Goal: Information Seeking & Learning: Learn about a topic

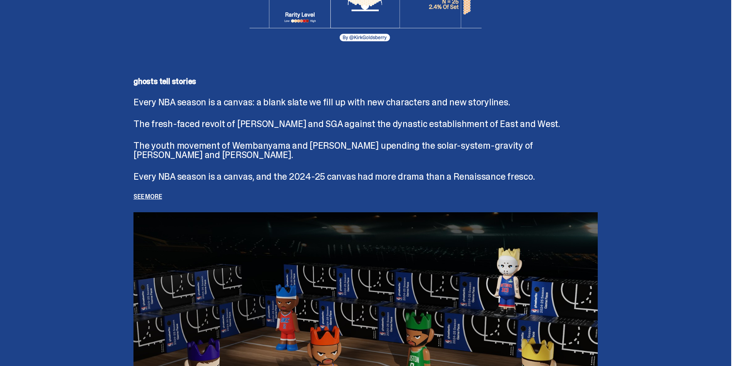
scroll to position [1625, 0]
click at [152, 196] on p "See more" at bounding box center [365, 196] width 464 height 6
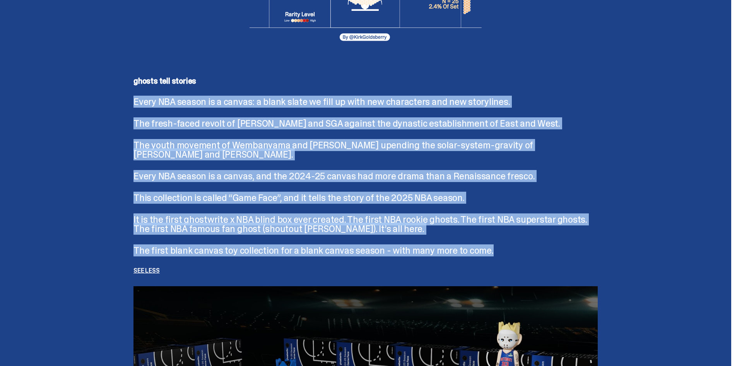
drag, startPoint x: 486, startPoint y: 250, endPoint x: 136, endPoint y: 105, distance: 379.0
click at [136, 105] on div "ghosts tell stories Every NBA season is a canvas: a blank slate we fill up with…" at bounding box center [365, 175] width 464 height 197
copy div "Every NBA season is a canvas: a blank slate we fill up with new characters and …"
click at [610, 163] on div "ghosts tell stories Every NBA season is a canvas: a blank slate we fill up with…" at bounding box center [365, 311] width 495 height 507
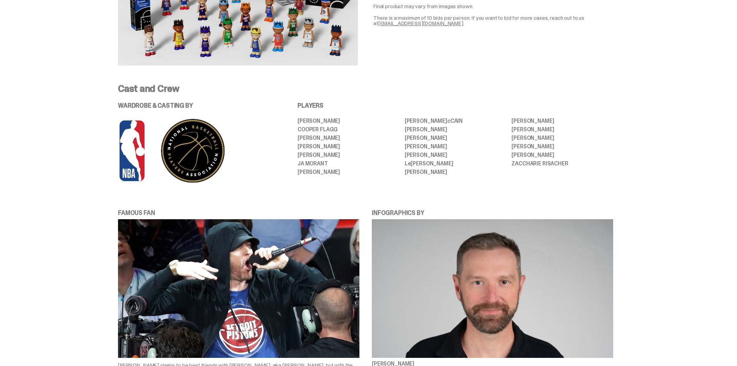
scroll to position [426, 0]
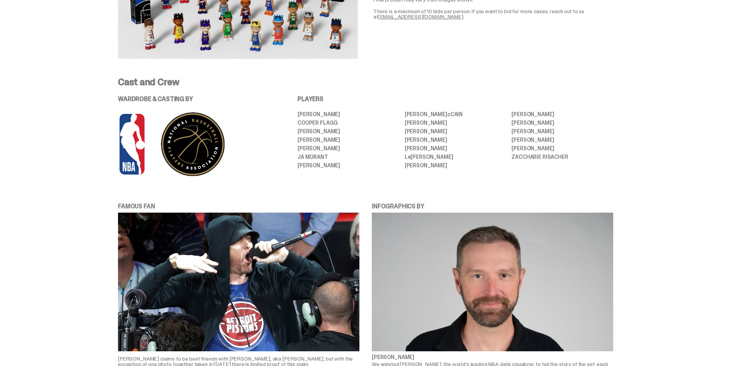
click at [349, 120] on li "Cooper Flagg" at bounding box center [349, 122] width 102 height 5
click at [347, 112] on li "[PERSON_NAME]" at bounding box center [349, 113] width 102 height 5
click at [343, 166] on li "[PERSON_NAME]" at bounding box center [349, 164] width 102 height 5
drag, startPoint x: 343, startPoint y: 166, endPoint x: 304, endPoint y: 115, distance: 63.8
click at [304, 115] on ul "[PERSON_NAME] [PERSON_NAME] [PERSON_NAME] [PERSON_NAME] [PERSON_NAME] [PERSON_N…" at bounding box center [456, 139] width 316 height 57
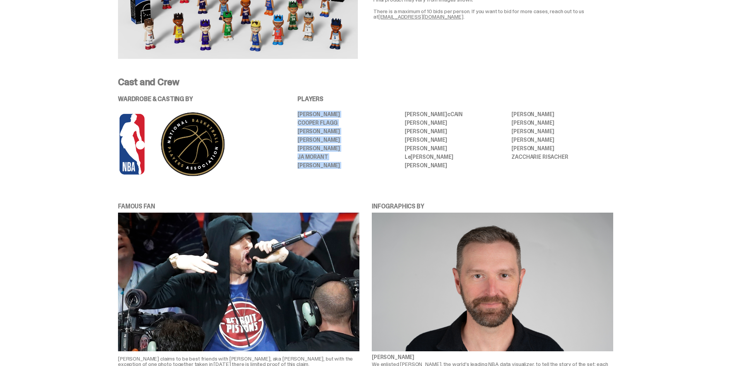
copy ul "[PERSON_NAME] [PERSON_NAME] [PERSON_NAME] [PERSON_NAME] [PERSON_NAME] [PERSON_N…"
drag, startPoint x: 425, startPoint y: 154, endPoint x: 432, endPoint y: 157, distance: 8.0
click at [425, 154] on li "L e [PERSON_NAME]" at bounding box center [456, 156] width 102 height 5
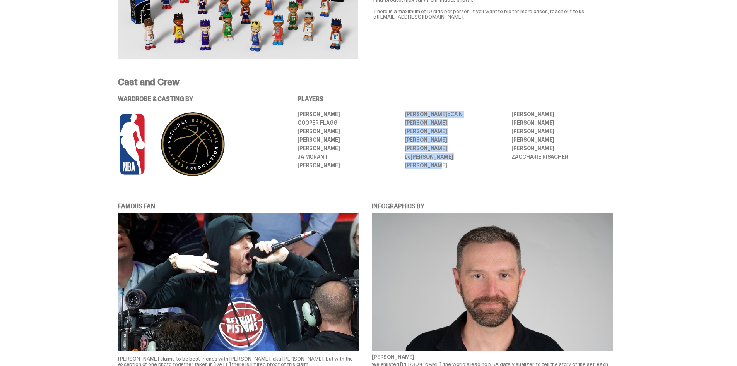
drag, startPoint x: 446, startPoint y: 165, endPoint x: 408, endPoint y: 113, distance: 64.8
click at [408, 113] on ul "[PERSON_NAME] [PERSON_NAME] [PERSON_NAME] [PERSON_NAME] [PERSON_NAME] [PERSON_N…" at bounding box center [456, 139] width 316 height 57
copy ul "[PERSON_NAME] [PERSON_NAME] [PERSON_NAME] [PERSON_NAME] [PERSON_NAME] [PERSON_N…"
click at [542, 123] on li "[PERSON_NAME]" at bounding box center [562, 122] width 102 height 5
drag, startPoint x: 575, startPoint y: 157, endPoint x: 511, endPoint y: 115, distance: 75.9
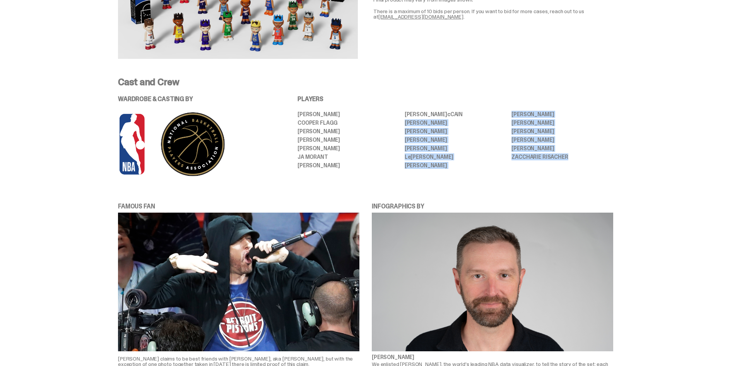
click at [511, 115] on ul "[PERSON_NAME] [PERSON_NAME] [PERSON_NAME] [PERSON_NAME] [PERSON_NAME] [PERSON_N…" at bounding box center [456, 139] width 316 height 57
click at [514, 113] on ul "[PERSON_NAME] [PERSON_NAME] [PERSON_NAME] [PERSON_NAME] [PERSON_NAME] [PERSON_N…" at bounding box center [456, 139] width 316 height 57
click at [515, 115] on li "[PERSON_NAME]" at bounding box center [562, 113] width 102 height 5
drag, startPoint x: 515, startPoint y: 114, endPoint x: 573, endPoint y: 159, distance: 72.8
click at [573, 159] on ul "[PERSON_NAME] [PERSON_NAME] [PERSON_NAME] [PERSON_NAME] [PERSON_NAME] [PERSON_N…" at bounding box center [456, 139] width 316 height 57
